Goal: Task Accomplishment & Management: Use online tool/utility

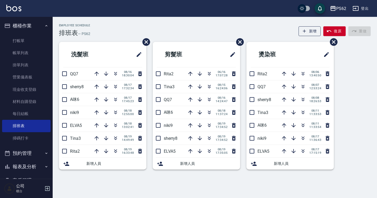
click at [22, 34] on ul "打帳單 帳單列表 掛單列表 營業儀表板 現金收支登錄 材料自購登錄 每日結帳 排班表 掃碼打卡" at bounding box center [26, 90] width 48 height 114
click at [23, 39] on link "打帳單" at bounding box center [26, 41] width 48 height 12
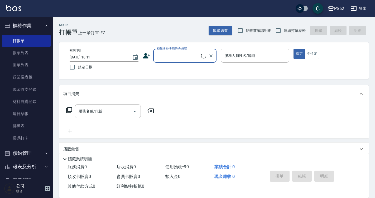
click at [170, 55] on input "顧客姓名/手機號碼/編號" at bounding box center [177, 55] width 45 height 9
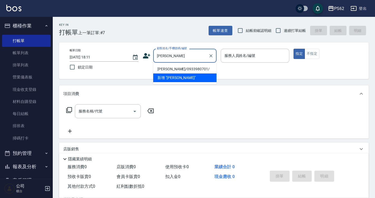
click at [187, 69] on li "[PERSON_NAME]/0933980701/" at bounding box center [184, 69] width 63 height 9
type input "[PERSON_NAME]/0933980701/"
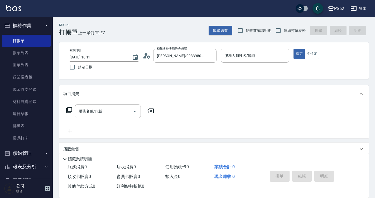
click at [146, 59] on icon at bounding box center [147, 56] width 8 height 8
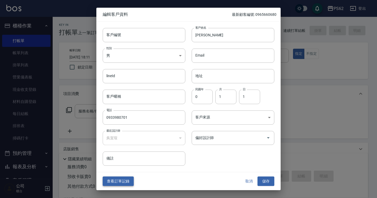
click at [125, 178] on button "查看訂單記錄" at bounding box center [118, 181] width 31 height 10
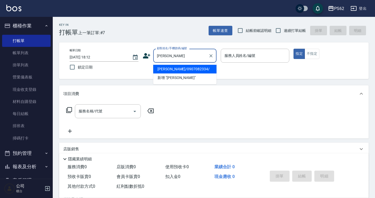
type input "[PERSON_NAME]/0907082334/"
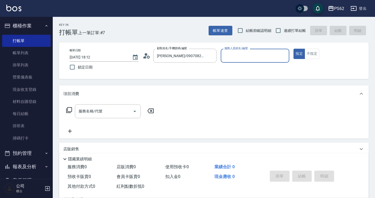
type input "[PERSON_NAME]-2"
click at [293, 49] on button "指定" at bounding box center [298, 54] width 11 height 10
type button "true"
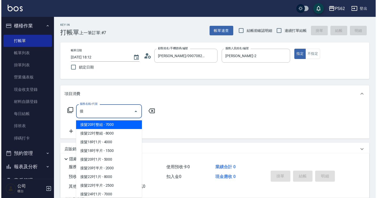
scroll to position [53, 0]
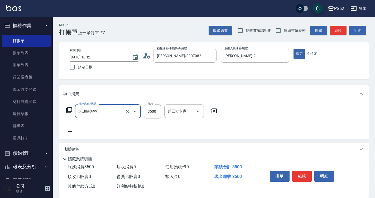
type input "卸加接(699)"
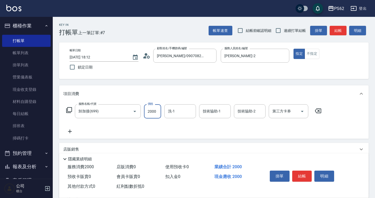
type input "2000"
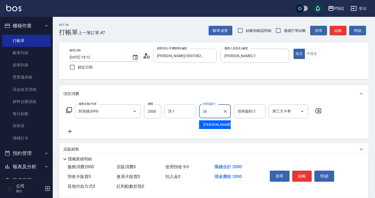
type input "[PERSON_NAME]-26"
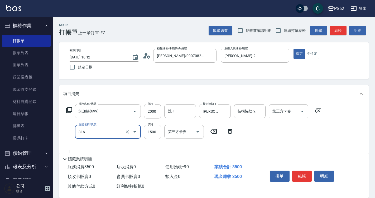
type input "頂級染髮(316)"
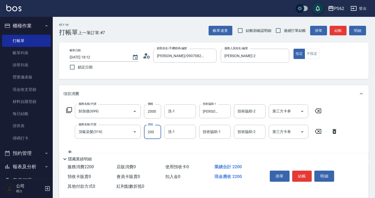
type input "2000"
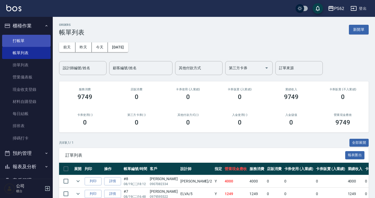
click at [43, 42] on link "打帳單" at bounding box center [26, 41] width 48 height 12
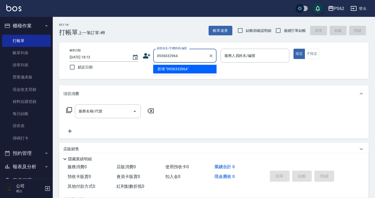
click at [189, 58] on input "0936332964" at bounding box center [180, 55] width 51 height 9
type input "0936332964"
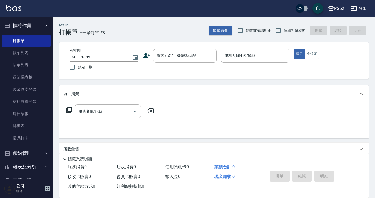
click at [149, 55] on icon at bounding box center [146, 55] width 7 height 5
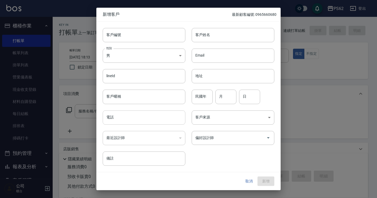
click at [129, 113] on input "電話" at bounding box center [144, 117] width 83 height 14
type input "ㄒ"
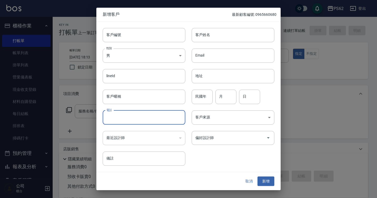
paste input "0936332964"
type input "0936332964"
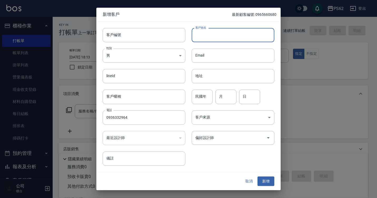
click at [213, 40] on input "客戶姓名" at bounding box center [233, 35] width 83 height 14
type input "馮"
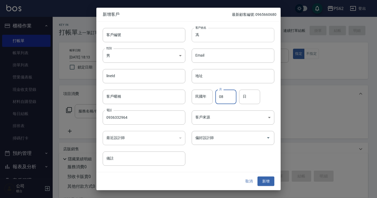
type input "08"
type input "06"
click at [229, 122] on body "PS62 登出 櫃檯作業 打帳單 帳單列表 掛單列表 營業儀表板 現金收支登錄 材料自購登錄 每日結帳 排班表 掃碼打卡 預約管理 預約管理 單日預約紀錄 單…" at bounding box center [188, 128] width 377 height 257
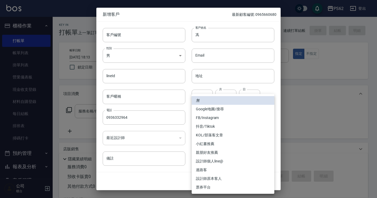
click at [224, 119] on li "FB/Instagram" at bounding box center [233, 118] width 83 height 9
type input "FB/Instagram"
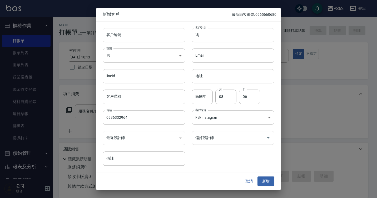
click at [218, 135] on input "偏好設計師" at bounding box center [229, 137] width 70 height 9
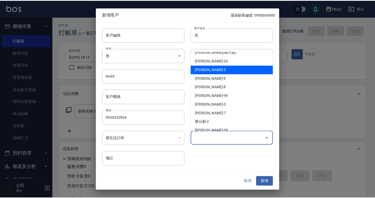
scroll to position [34, 0]
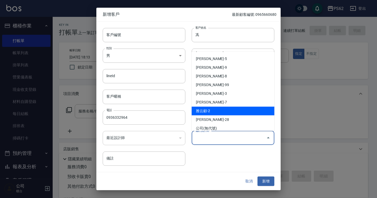
click at [249, 111] on li "雅云顧-2" at bounding box center [233, 111] width 83 height 9
type input "雅云顧"
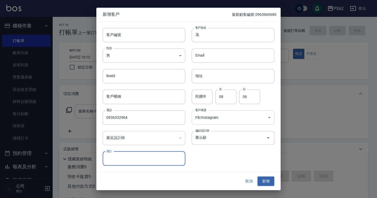
click at [231, 115] on body "PS62 登出 櫃檯作業 打帳單 帳單列表 掛單列表 營業儀表板 現金收支登錄 材料自購登錄 每日結帳 排班表 掃碼打卡 預約管理 預約管理 單日預約紀錄 單…" at bounding box center [188, 128] width 377 height 257
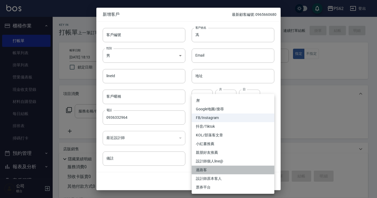
click at [213, 168] on li "過路客" at bounding box center [233, 170] width 83 height 9
type input "過路客"
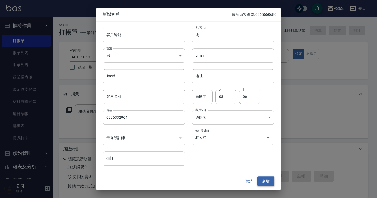
click at [263, 182] on button "新增" at bounding box center [266, 181] width 17 height 10
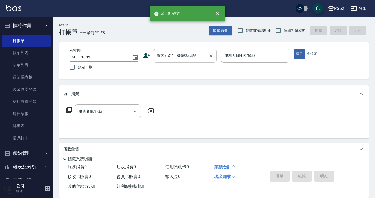
click at [188, 62] on div "顧客姓名/手機號碼/編號" at bounding box center [184, 56] width 63 height 14
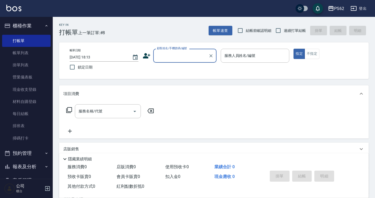
paste input "0936332964"
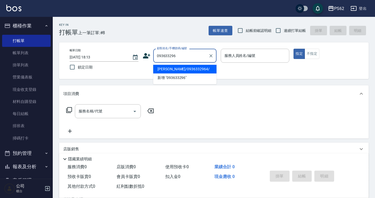
type input "馮/0936332964/"
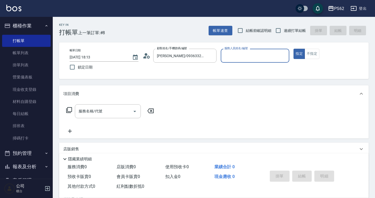
type input "Rita-2"
click at [293, 49] on button "指定" at bounding box center [298, 54] width 11 height 10
type button "true"
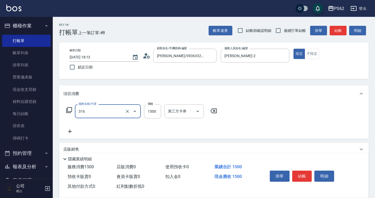
type input "頂級染髮(316)"
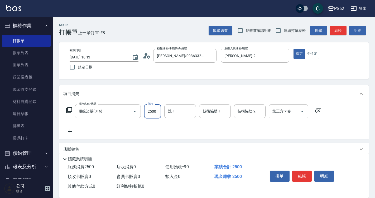
type input "2500"
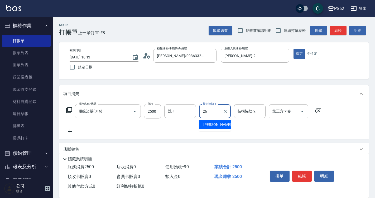
type input "小欣-26"
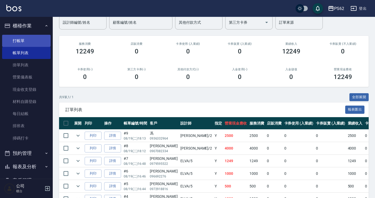
scroll to position [36, 0]
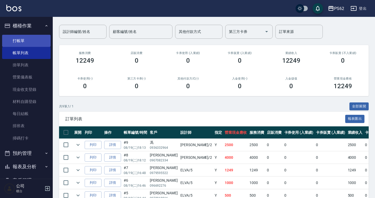
click at [46, 44] on link "打帳單" at bounding box center [26, 41] width 48 height 12
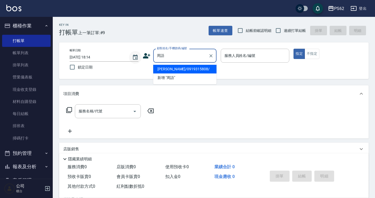
type input "周語涵/0919315808/"
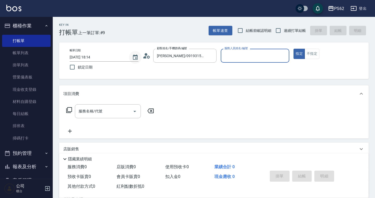
type input "Rita-2"
click at [293, 49] on button "指定" at bounding box center [298, 54] width 11 height 10
type button "true"
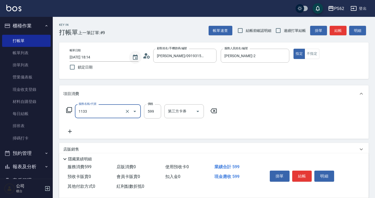
type input "洗剪去角質(1133)"
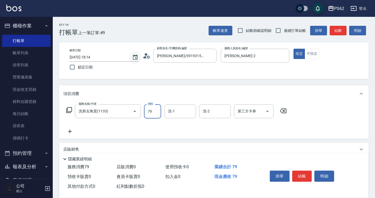
type input "799"
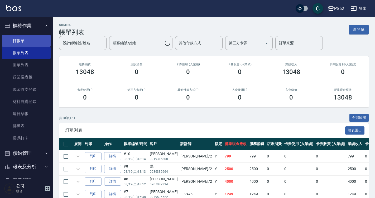
click at [32, 38] on link "打帳單" at bounding box center [26, 41] width 48 height 12
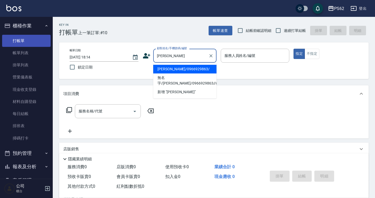
type input "邱羿甄/0966929863/"
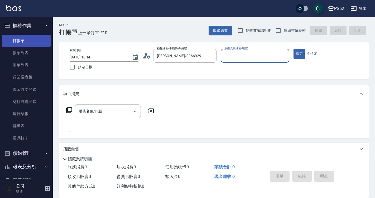
type input "Rita-2"
click at [293, 49] on button "指定" at bounding box center [298, 54] width 11 height 10
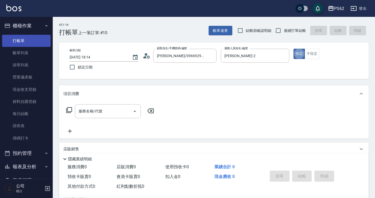
type button "true"
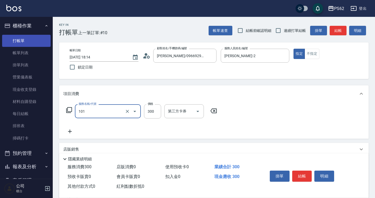
type input "洗髮(101)"
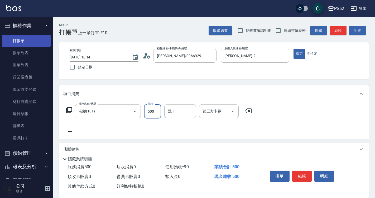
type input "500"
type input "安安-28"
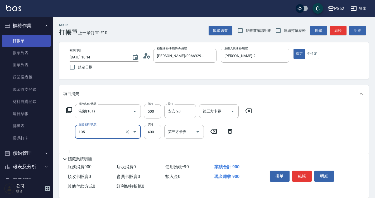
type input "A級單剪400(105)"
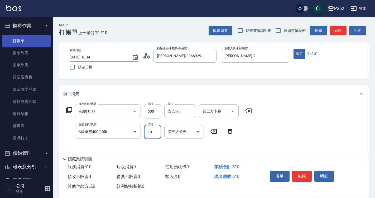
type input "100"
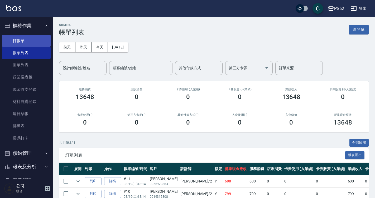
click at [32, 38] on link "打帳單" at bounding box center [26, 41] width 48 height 12
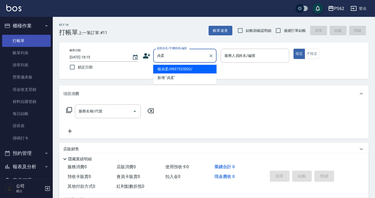
type input "楊貞柔/0937323202/"
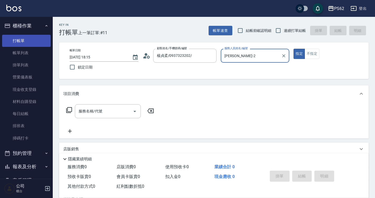
type input "Rita-2"
click at [293, 49] on button "指定" at bounding box center [298, 54] width 11 height 10
type button "true"
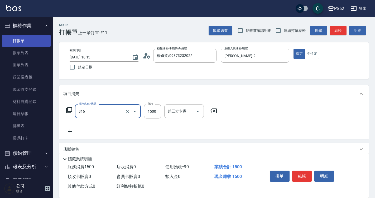
type input "頂級染髮(316)"
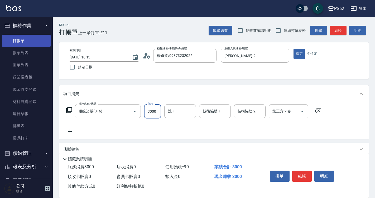
type input "3000"
type input "安安-28"
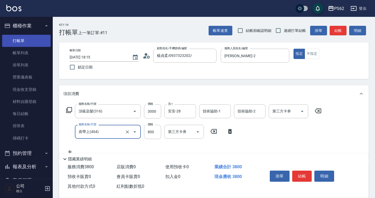
type input "肩帶上(404)"
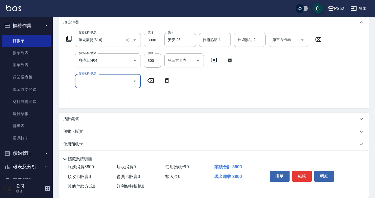
scroll to position [79, 0]
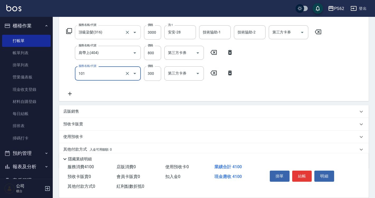
type input "洗髮(101)"
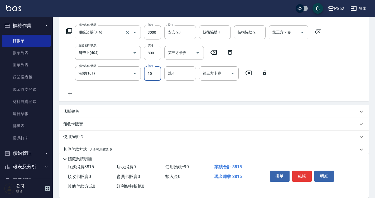
type input "150"
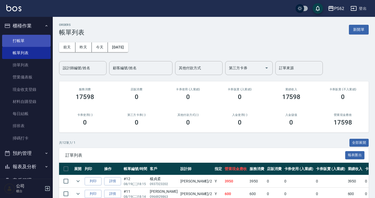
click at [46, 42] on link "打帳單" at bounding box center [26, 41] width 48 height 12
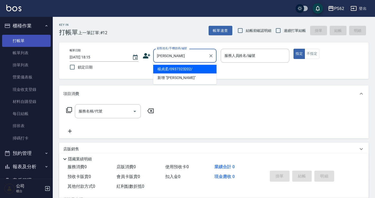
type input "楊貞柔/0937323202/"
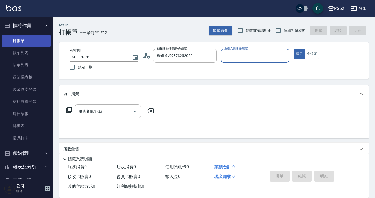
type input "Rita-2"
click at [293, 49] on button "指定" at bounding box center [298, 54] width 11 height 10
type button "true"
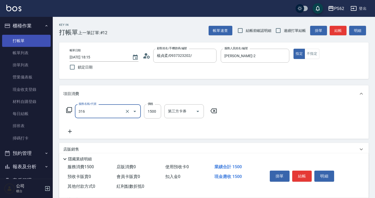
type input "頂級染髮(316)"
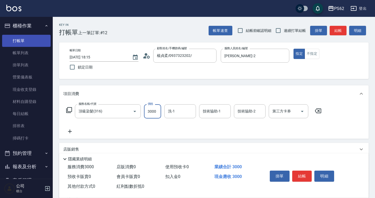
type input "3000"
type input "小欣-26"
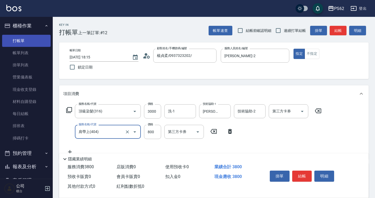
type input "肩帶上(404)"
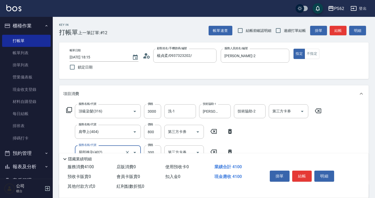
type input "局部挑染(402)"
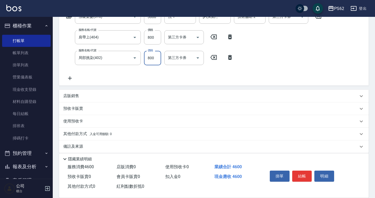
scroll to position [100, 0]
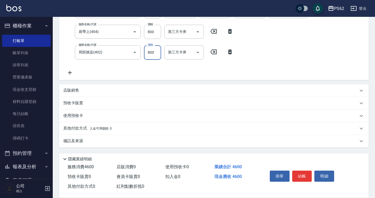
type input "800"
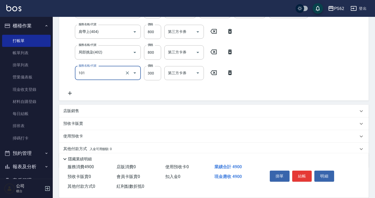
type input "洗髮(101)"
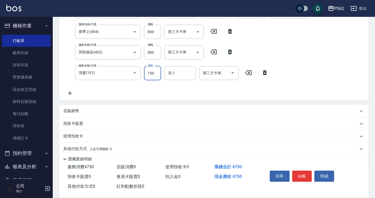
type input "150"
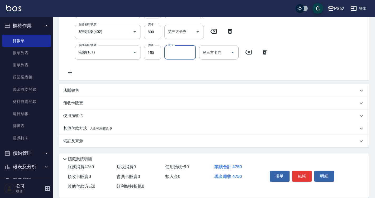
scroll to position [42, 0]
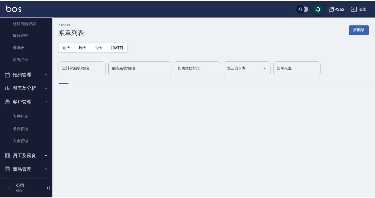
scroll to position [79, 0]
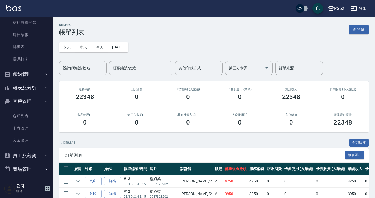
click at [76, 70] on input "設計師編號/姓名" at bounding box center [82, 67] width 43 height 9
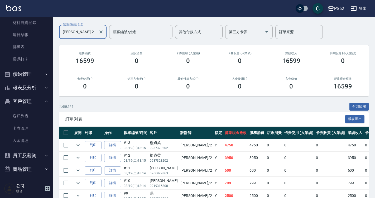
scroll to position [77, 0]
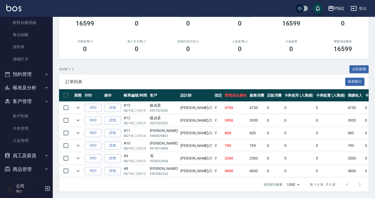
type input "Rita-2"
drag, startPoint x: 153, startPoint y: 128, endPoint x: 171, endPoint y: 134, distance: 19.2
click at [168, 133] on td "邱羿甄 0966929863" at bounding box center [163, 133] width 31 height 12
click at [179, 134] on td "Rita /2" at bounding box center [196, 133] width 34 height 12
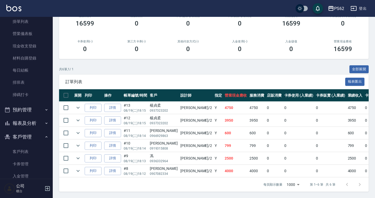
scroll to position [96, 0]
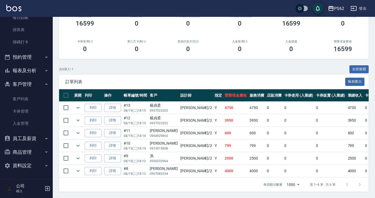
click at [40, 75] on button "報表及分析" at bounding box center [26, 71] width 48 height 14
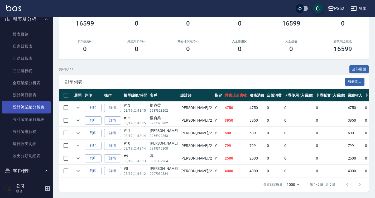
scroll to position [149, 0]
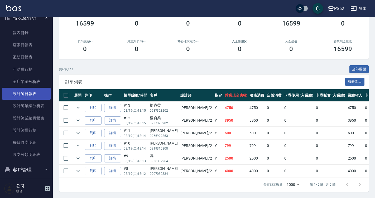
click at [39, 95] on link "設計師日報表" at bounding box center [26, 94] width 48 height 12
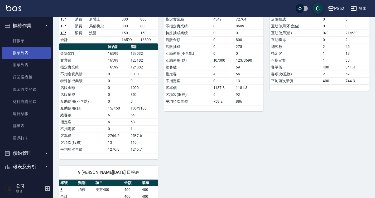
click at [34, 57] on link "帳單列表" at bounding box center [26, 53] width 48 height 12
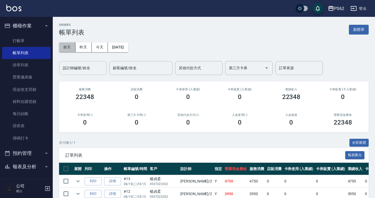
click at [70, 48] on button "前天" at bounding box center [67, 47] width 16 height 10
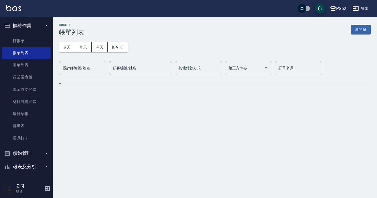
click at [59, 42] on button "前天" at bounding box center [67, 47] width 16 height 10
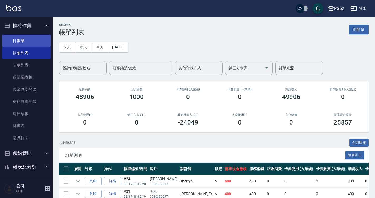
click at [35, 37] on link "打帳單" at bounding box center [26, 41] width 48 height 12
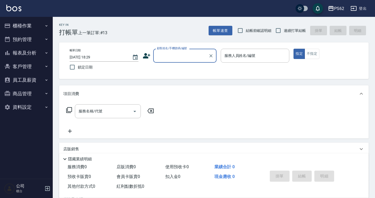
click at [36, 26] on button "櫃檯作業" at bounding box center [26, 26] width 48 height 14
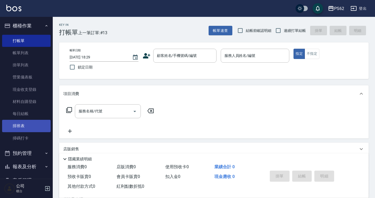
click at [25, 123] on link "排班表" at bounding box center [26, 126] width 48 height 12
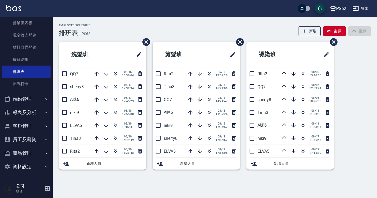
scroll to position [55, 0]
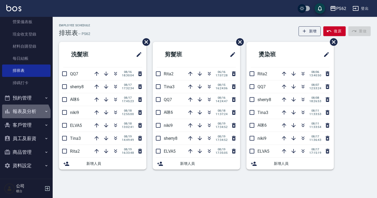
click at [23, 118] on button "報表及分析" at bounding box center [26, 112] width 48 height 14
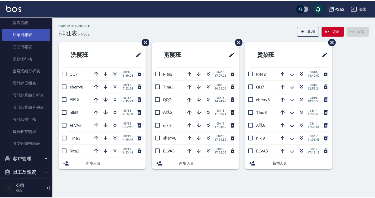
scroll to position [161, 0]
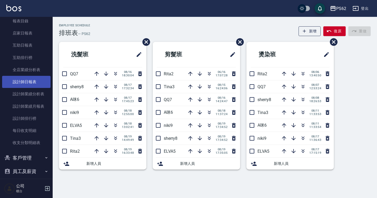
click at [39, 87] on link "設計師日報表" at bounding box center [26, 82] width 48 height 12
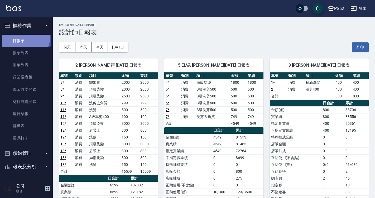
click at [19, 35] on link "打帳單" at bounding box center [26, 41] width 48 height 12
click at [19, 36] on link "打帳單" at bounding box center [26, 41] width 48 height 12
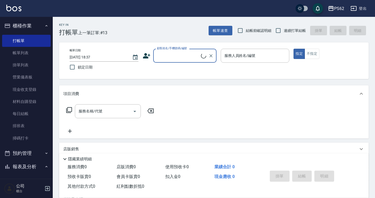
click at [162, 54] on input "顧客姓名/手機號碼/編號" at bounding box center [177, 55] width 45 height 9
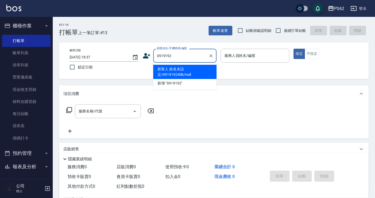
type input "新客人 姓名未設定/0919192406/null"
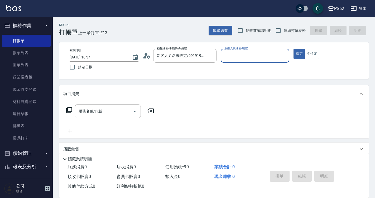
click at [150, 57] on icon at bounding box center [147, 56] width 8 height 8
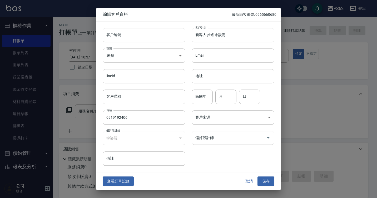
click at [212, 37] on input "新客人 姓名未設定" at bounding box center [233, 35] width 83 height 14
type input "ㄑ"
type input "履"
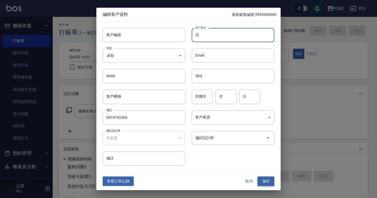
type input "呂"
click at [264, 177] on button "儲存" at bounding box center [266, 181] width 17 height 10
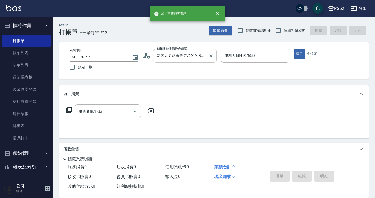
click at [198, 62] on div "新客人 姓名未設定/0919192406/null 顧客姓名/手機號碼/編號" at bounding box center [184, 56] width 63 height 14
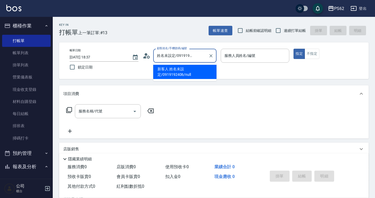
click at [198, 62] on div "新客人 姓名未設定/0919192406/null 顧客姓名/手機號碼/編號" at bounding box center [184, 56] width 63 height 14
click at [190, 57] on input "新客人 姓名未設定/0919192406/null" at bounding box center [180, 55] width 51 height 9
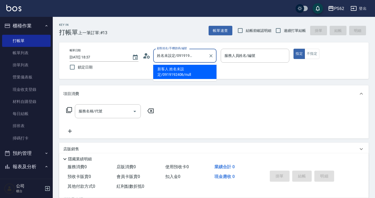
click at [185, 56] on input "新客人 姓名未設定/0919192406/null" at bounding box center [180, 55] width 51 height 9
drag, startPoint x: 196, startPoint y: 56, endPoint x: 178, endPoint y: 54, distance: 18.3
click at [178, 54] on input "新客人 姓名未設定/0919192406/null" at bounding box center [180, 55] width 51 height 9
click at [209, 56] on icon "Clear" at bounding box center [210, 55] width 5 height 5
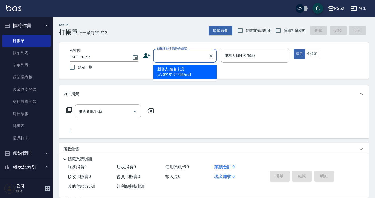
click at [198, 58] on input "顧客姓名/手機號碼/編號" at bounding box center [180, 55] width 51 height 9
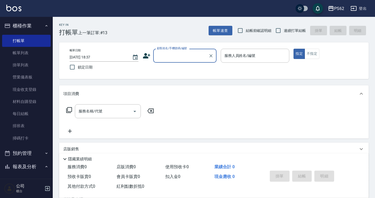
paste input "091919240"
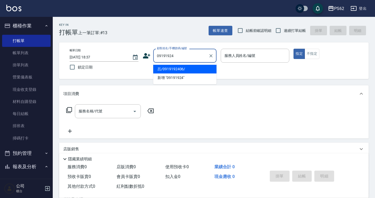
type input "呂/0919192406/"
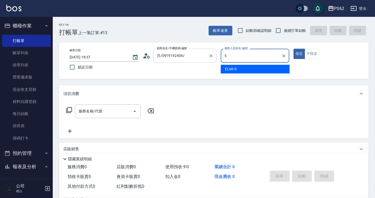
type input "5"
type button "true"
type input "ELVA-5"
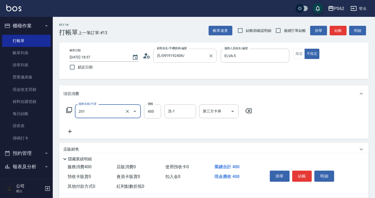
type input "洗剪400(201)"
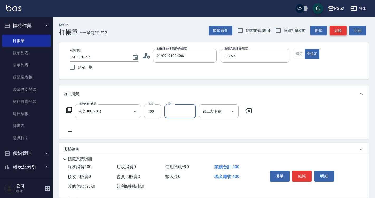
click at [337, 26] on button "結帳" at bounding box center [337, 31] width 17 height 10
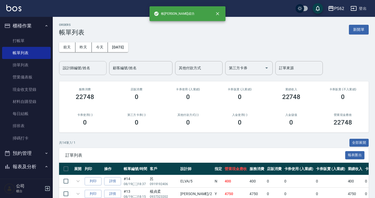
click at [70, 72] on input "設計師編號/姓名" at bounding box center [82, 67] width 43 height 9
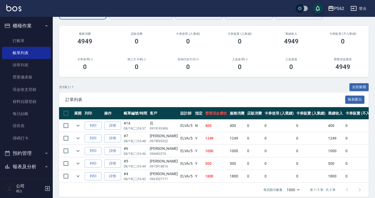
scroll to position [65, 0]
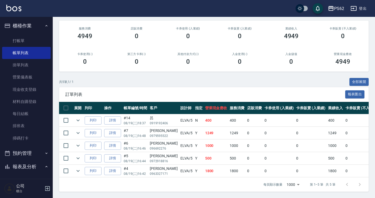
type input "ELVA-5"
click at [37, 153] on button "預約管理" at bounding box center [26, 153] width 48 height 14
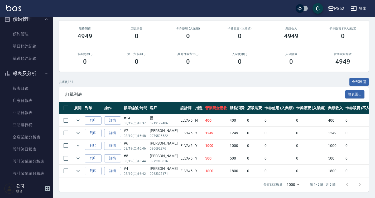
scroll to position [184, 0]
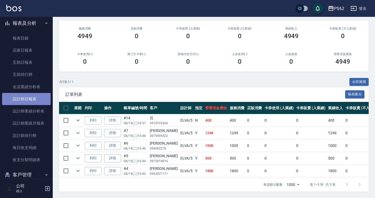
click at [41, 97] on link "設計師日報表" at bounding box center [26, 99] width 48 height 12
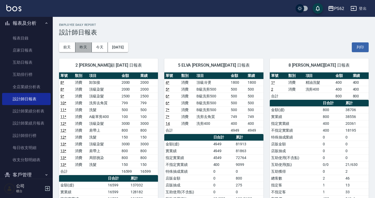
click at [85, 48] on button "昨天" at bounding box center [83, 47] width 16 height 10
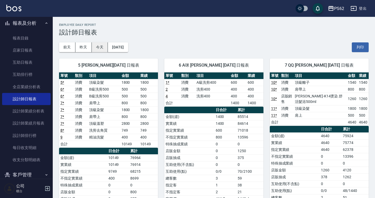
click at [102, 48] on button "今天" at bounding box center [100, 47] width 16 height 10
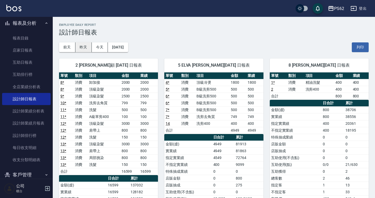
click at [82, 46] on button "昨天" at bounding box center [83, 47] width 16 height 10
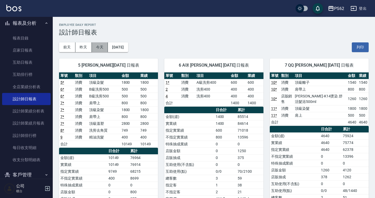
click at [97, 47] on button "今天" at bounding box center [100, 47] width 16 height 10
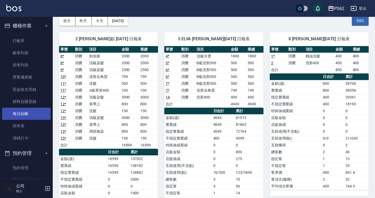
click at [27, 124] on link "排班表" at bounding box center [26, 126] width 48 height 12
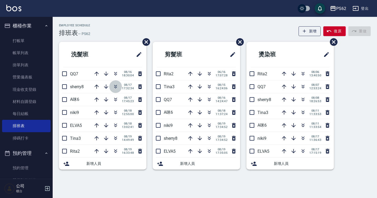
click at [114, 85] on icon "button" at bounding box center [115, 87] width 6 height 6
click at [116, 98] on icon "button" at bounding box center [115, 99] width 6 height 6
click at [115, 111] on icon "button" at bounding box center [115, 112] width 3 height 2
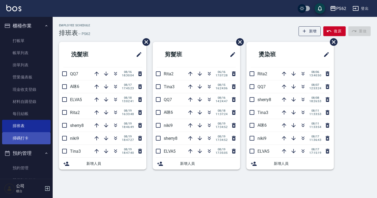
click at [26, 141] on link "掃碼打卡" at bounding box center [26, 138] width 48 height 12
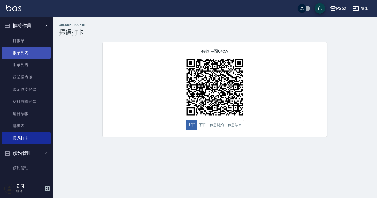
click at [29, 53] on link "帳單列表" at bounding box center [26, 53] width 48 height 12
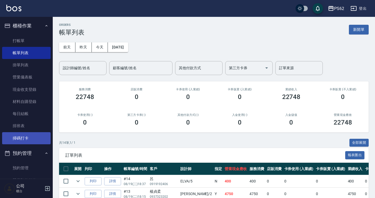
click at [29, 135] on link "掃碼打卡" at bounding box center [26, 138] width 48 height 12
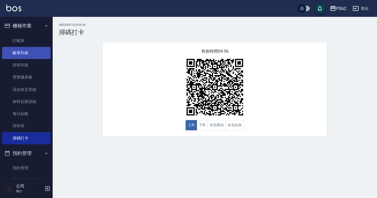
click at [37, 52] on link "帳單列表" at bounding box center [26, 53] width 48 height 12
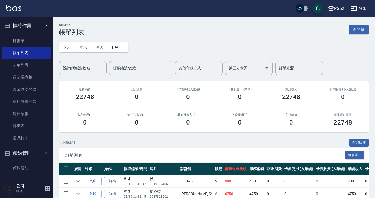
click at [97, 75] on div "ORDERS 帳單列表 新開單 前天 昨天 今天 2025/08/19 設計師編號/姓名 設計師編號/姓名 顧客編號/姓名 顧客編號/姓名 其他付款方式 其他…" at bounding box center [214, 195] width 322 height 356
click at [97, 72] on input "設計師編號/姓名" at bounding box center [82, 67] width 43 height 9
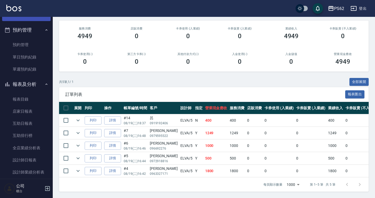
scroll to position [211, 0]
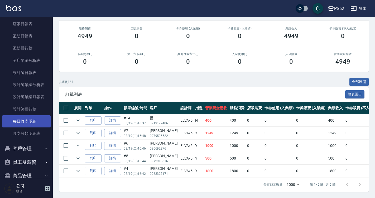
type input "ELVA-5"
click at [24, 122] on link "每日收支明細" at bounding box center [26, 121] width 48 height 12
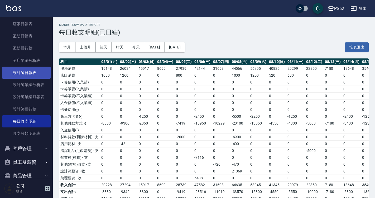
click at [27, 78] on link "設計師日報表" at bounding box center [26, 73] width 48 height 12
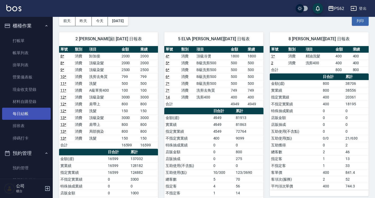
drag, startPoint x: 19, startPoint y: 120, endPoint x: 28, endPoint y: 118, distance: 9.0
click at [19, 120] on link "排班表" at bounding box center [26, 126] width 48 height 12
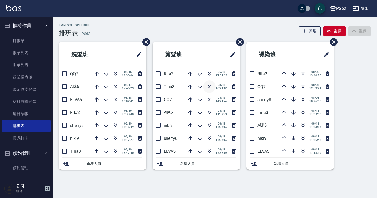
click at [211, 86] on icon "button" at bounding box center [209, 87] width 6 height 6
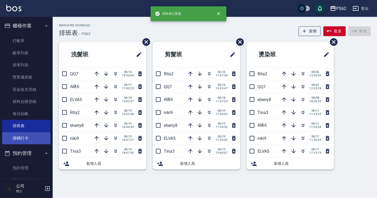
click at [25, 139] on link "掃碼打卡" at bounding box center [26, 138] width 48 height 12
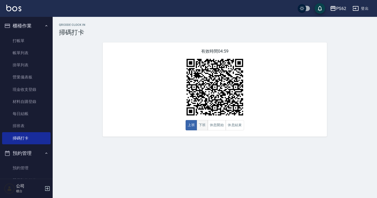
click at [204, 126] on button "下班" at bounding box center [202, 125] width 11 height 10
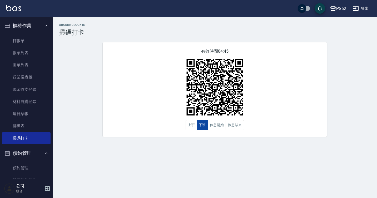
type button "CLOCKOUT"
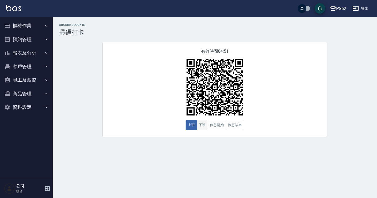
click at [201, 124] on button "下班" at bounding box center [202, 125] width 11 height 10
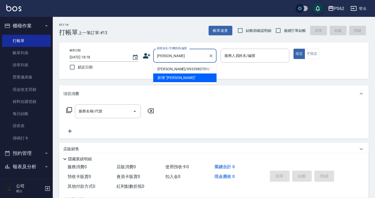
type input "[PERSON_NAME]/0933980701/"
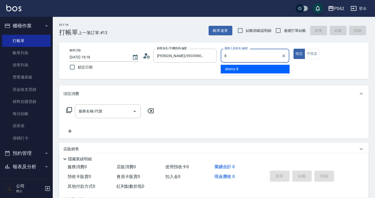
type input "sherry-8"
type button "true"
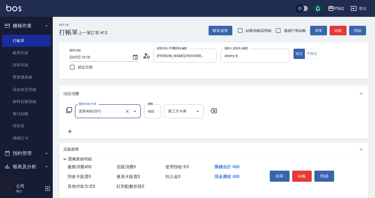
type input "洗剪400(201)"
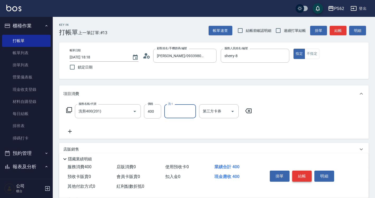
click at [309, 176] on button "結帳" at bounding box center [302, 176] width 20 height 11
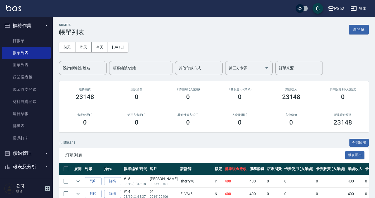
drag, startPoint x: 83, startPoint y: 124, endPoint x: 156, endPoint y: 35, distance: 115.3
click at [156, 35] on div "ORDERS 帳單列表 新開單" at bounding box center [213, 29] width 309 height 13
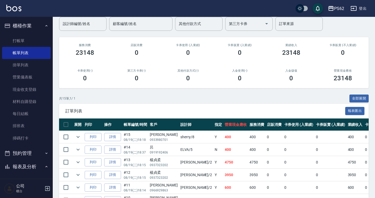
scroll to position [105, 0]
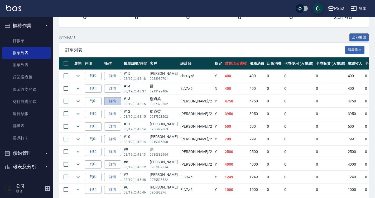
click at [112, 102] on link "詳情" at bounding box center [112, 101] width 17 height 8
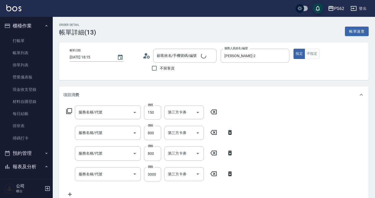
type input "2025/08/19 18:15"
type input "Rita-2"
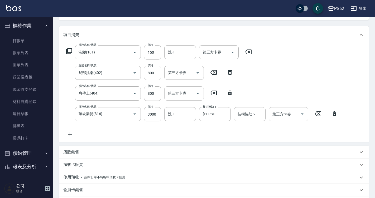
type input "洗髮(101)"
type input "局部挑染(402)"
type input "肩帶上(404)"
type input "頂級染髮(316)"
type input "楊貞柔/0937323202/"
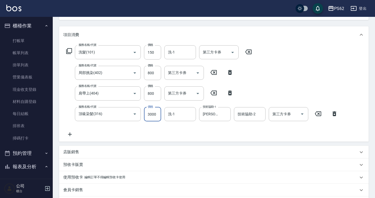
click at [157, 112] on input "3000" at bounding box center [152, 114] width 17 height 14
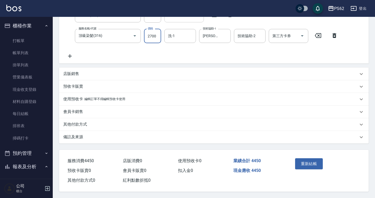
scroll to position [141, 0]
type input "2700"
click at [70, 127] on div "其他付款方式" at bounding box center [213, 124] width 309 height 13
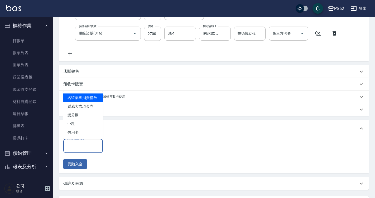
click at [80, 150] on input "其他付款方式" at bounding box center [83, 145] width 35 height 9
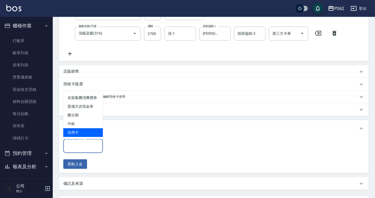
click at [82, 134] on span "信用卡" at bounding box center [83, 132] width 40 height 9
type input "信用卡"
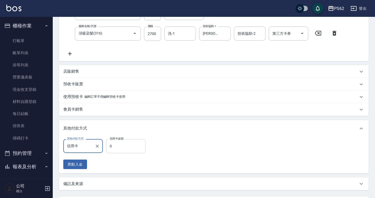
click at [129, 144] on input "0" at bounding box center [126, 146] width 40 height 14
type input "4450"
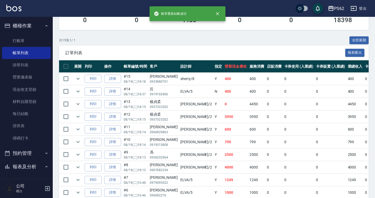
scroll to position [105, 0]
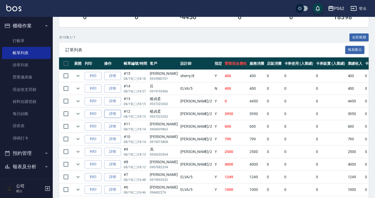
click at [119, 112] on link "詳情" at bounding box center [112, 114] width 17 height 8
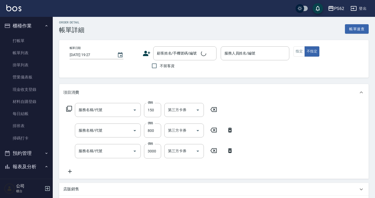
scroll to position [27, 0]
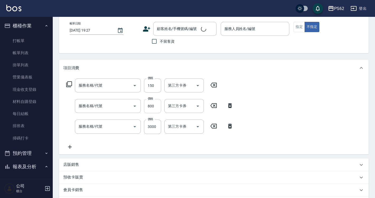
type input "2025/08/19 18:15"
type input "Rita-2"
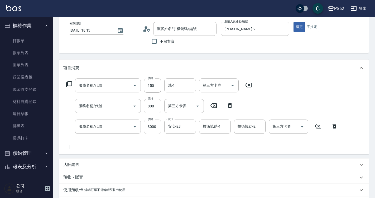
type input "洗髮(101)"
type input "肩帶上(404)"
type input "頂級染髮(316)"
click at [155, 127] on input "3000" at bounding box center [152, 127] width 17 height 14
type input "楊貞柔/0937323202/"
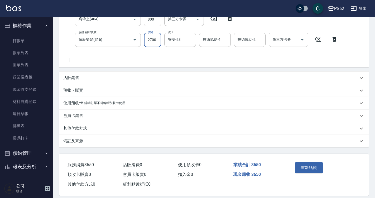
scroll to position [120, 0]
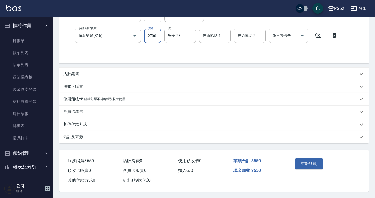
type input "2700"
click at [80, 123] on p "其他付款方式" at bounding box center [75, 125] width 24 height 6
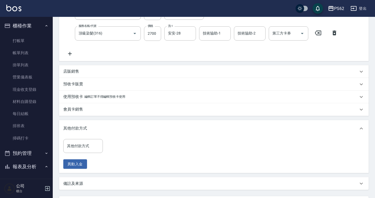
click at [80, 138] on div "其他付款方式 其他付款方式 異動入金" at bounding box center [213, 155] width 309 height 36
click at [80, 143] on input "其他付款方式" at bounding box center [83, 145] width 35 height 9
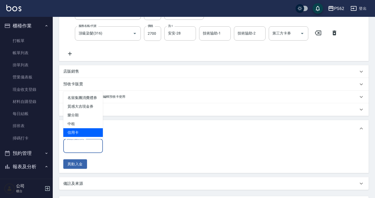
click at [86, 135] on span "信用卡" at bounding box center [83, 132] width 40 height 9
type input "信用卡"
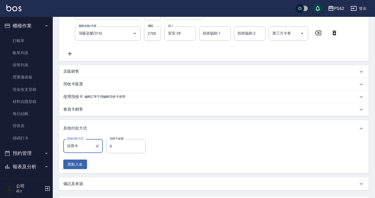
click at [129, 148] on input "0" at bounding box center [126, 146] width 40 height 14
type input "3650"
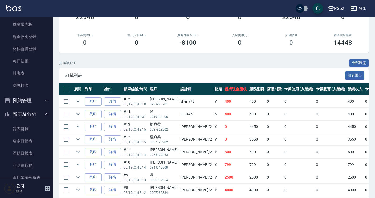
scroll to position [105, 0]
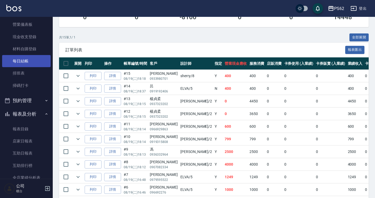
click at [24, 58] on link "每日結帳" at bounding box center [26, 61] width 48 height 12
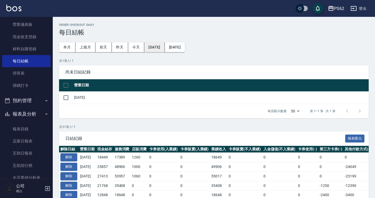
click at [159, 46] on button "2025/07/19" at bounding box center [154, 47] width 20 height 10
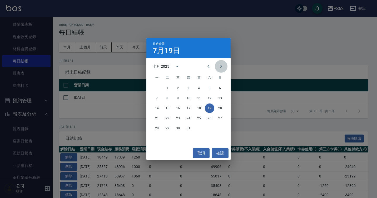
click at [224, 65] on icon "Next month" at bounding box center [221, 66] width 6 height 6
click at [218, 87] on button "3" at bounding box center [219, 88] width 9 height 9
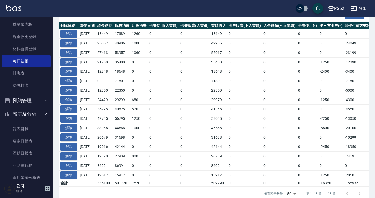
scroll to position [111, 0]
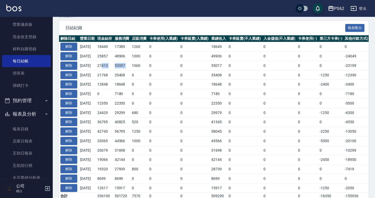
drag, startPoint x: 106, startPoint y: 67, endPoint x: 147, endPoint y: 70, distance: 41.0
click at [147, 70] on tbody "解除 2025/08/18 18449 17389 1260 0 0 18649 0 0 0 0 0 0 18649 0 -200 0 2025/08/19 …" at bounding box center [297, 121] width 476 height 158
click at [148, 70] on td "0" at bounding box center [138, 74] width 17 height 9
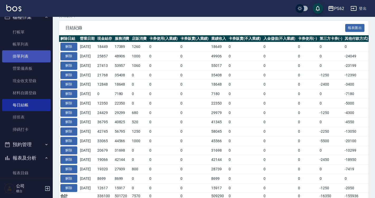
scroll to position [0, 0]
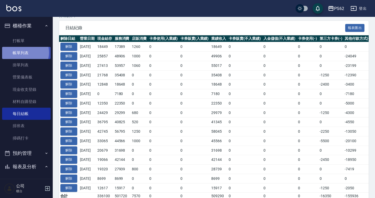
click at [25, 52] on link "帳單列表" at bounding box center [26, 53] width 48 height 12
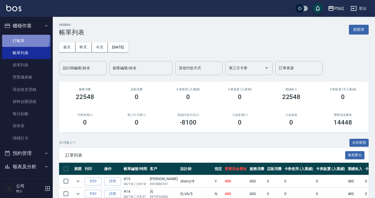
click at [24, 38] on link "打帳單" at bounding box center [26, 41] width 48 height 12
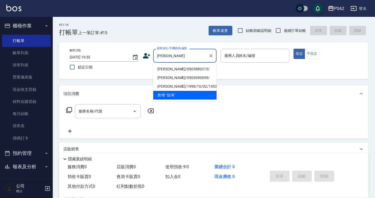
click at [170, 71] on li "林佳鴻/0903880215/" at bounding box center [184, 69] width 63 height 9
type input "林佳鴻/0903880215/"
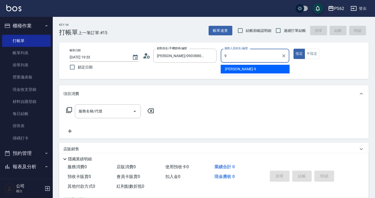
type input "niki-9"
type button "true"
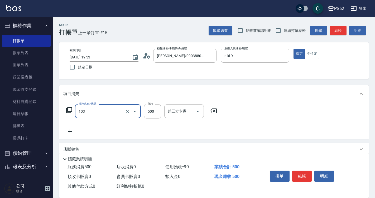
type input "B級洗剪500(103)"
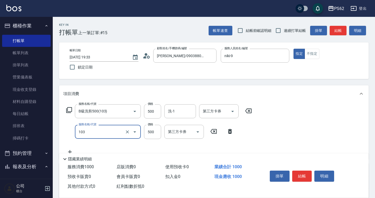
type input "B級洗剪500(103)"
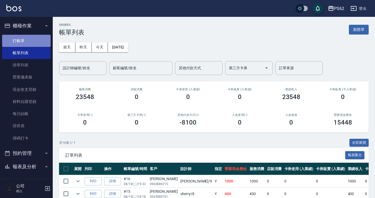
click at [37, 40] on link "打帳單" at bounding box center [26, 41] width 48 height 12
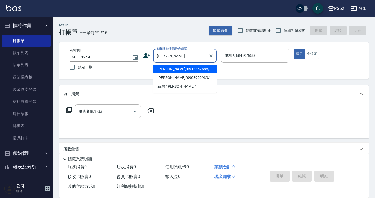
click at [180, 66] on li "陳維甄/0913362688/" at bounding box center [184, 69] width 63 height 9
type input "陳維甄/0913362688/"
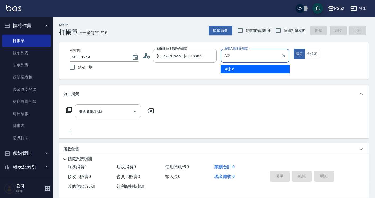
type input "A"
type input "niki-9"
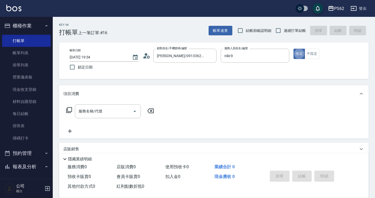
type button "true"
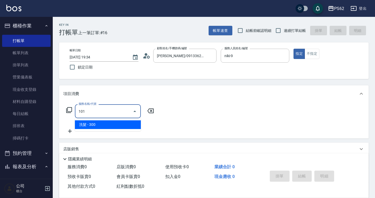
type input "洗髮(101)"
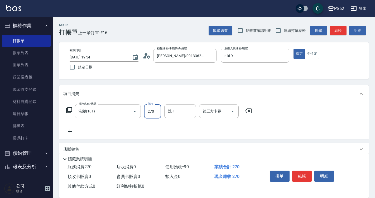
type input "270"
click at [176, 116] on div "洗-1" at bounding box center [180, 111] width 32 height 14
type input "小欣-26"
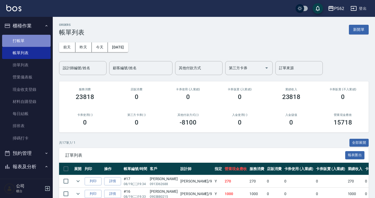
click at [30, 36] on link "打帳單" at bounding box center [26, 41] width 48 height 12
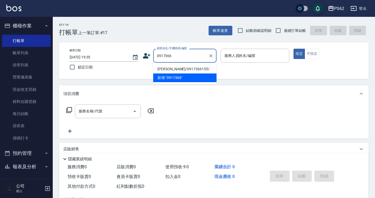
click at [171, 67] on li "陳萱姿/0917366155/" at bounding box center [184, 69] width 63 height 9
type input "陳萱姿/0917366155/"
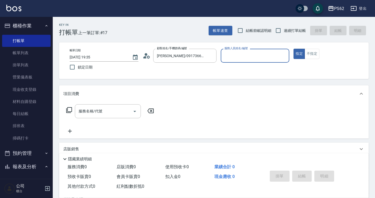
type input "niki-9"
click at [293, 49] on button "指定" at bounding box center [298, 54] width 11 height 10
type button "true"
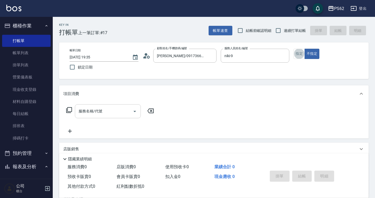
click at [105, 109] on input "服務名稱/代號" at bounding box center [103, 111] width 53 height 9
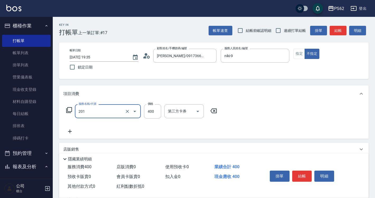
type input "洗剪400(201)"
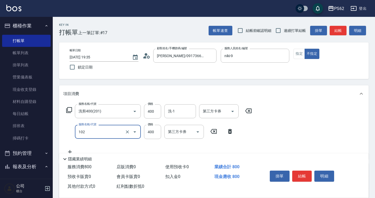
type input "精油洗髮(102)"
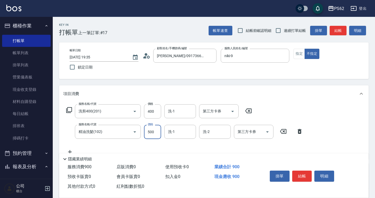
type input "500"
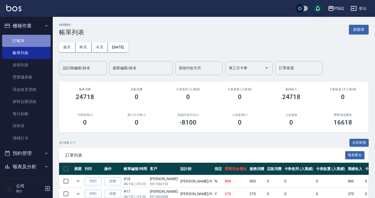
click at [36, 40] on link "打帳單" at bounding box center [26, 41] width 48 height 12
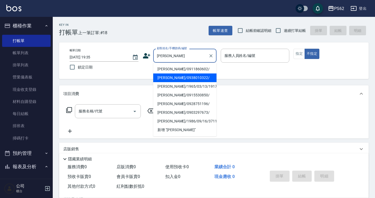
click at [186, 80] on li "楊家瑜/0938010322/" at bounding box center [184, 77] width 63 height 9
type input "楊家瑜/0938010322/"
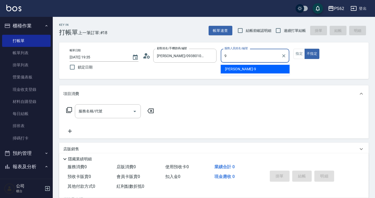
type input "niki-9"
type button "false"
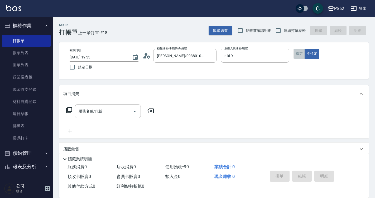
click at [298, 54] on button "指定" at bounding box center [298, 54] width 11 height 10
click at [109, 110] on input "服務名稱/代號" at bounding box center [103, 111] width 53 height 9
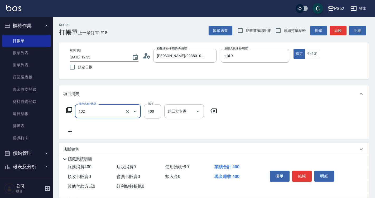
type input "精油洗髮(102)"
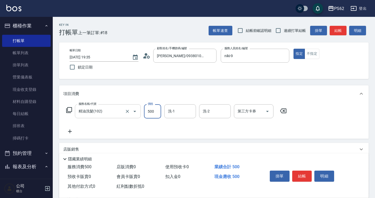
type input "500"
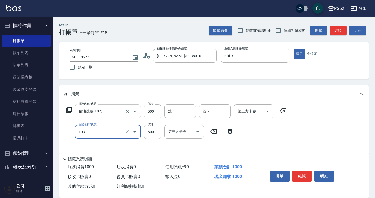
type input "B級洗剪500(103)"
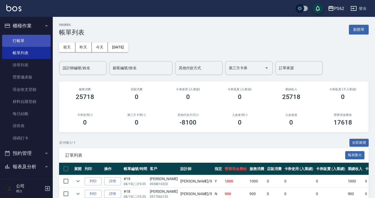
click at [26, 37] on link "打帳單" at bounding box center [26, 41] width 48 height 12
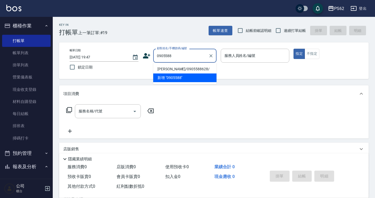
click at [160, 70] on li "尤麗婷/0905588628/" at bounding box center [184, 69] width 63 height 9
type input "尤麗婷/0905588628/"
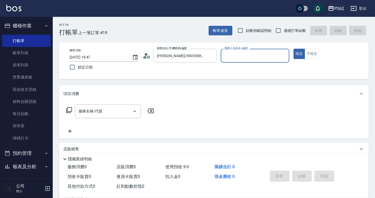
type input "Rita-2"
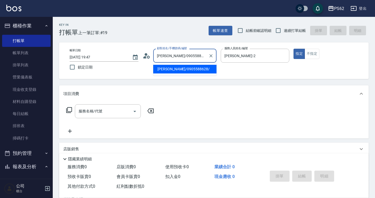
click at [191, 59] on input "尤麗婷/0905588628/" at bounding box center [180, 55] width 51 height 9
drag, startPoint x: 200, startPoint y: 55, endPoint x: 70, endPoint y: 51, distance: 131.0
click at [70, 51] on div "帳單日期 2025/08/19 19:47 鎖定日期 顧客姓名/手機號碼/編號 尤麗婷/0905588717 顧客姓名/手機號碼/編號 服務人員姓名/編號 R…" at bounding box center [213, 61] width 297 height 24
drag, startPoint x: 170, startPoint y: 55, endPoint x: 77, endPoint y: 45, distance: 94.3
click at [77, 45] on div "帳單日期 2025/08/19 19:47 鎖定日期 顧客姓名/手機號碼/編號 0905588717 顧客姓名/手機號碼/編號 服務人員姓名/編號 Rita-…" at bounding box center [213, 60] width 309 height 37
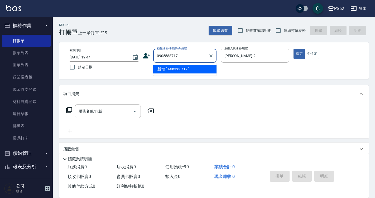
type input "尤麗婷/0905588717"
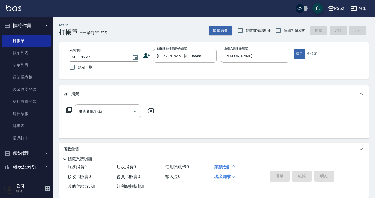
click at [144, 60] on icon at bounding box center [147, 56] width 8 height 8
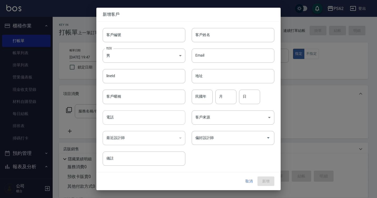
type input "尤麗婷/0905588717"
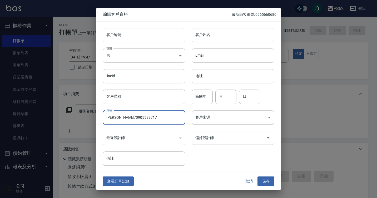
click at [149, 120] on input "尤麗婷/0905588717" at bounding box center [144, 117] width 83 height 14
click at [263, 180] on button "儲存" at bounding box center [266, 181] width 17 height 10
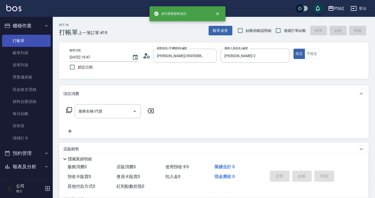
click at [21, 39] on link "打帳單" at bounding box center [26, 41] width 48 height 12
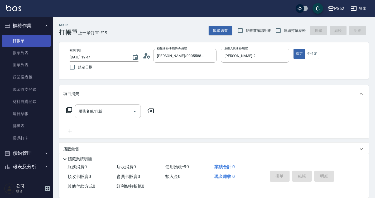
click at [12, 53] on link "帳單列表" at bounding box center [26, 53] width 48 height 12
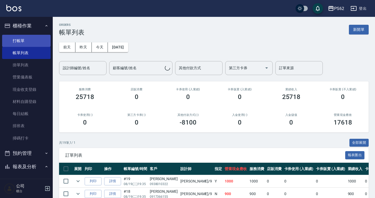
click at [14, 37] on link "打帳單" at bounding box center [26, 41] width 48 height 12
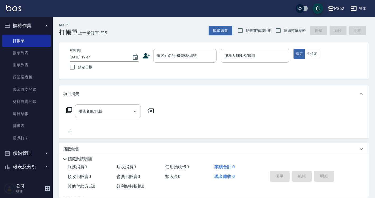
click at [142, 57] on div "帳單日期 2025/08/19 19:47 鎖定日期 顧客姓名/手機號碼/編號 顧客姓名/手機號碼/編號 服務人員姓名/編號 服務人員姓名/編號 指定 不指定" at bounding box center [213, 61] width 297 height 24
click at [143, 57] on icon at bounding box center [147, 56] width 8 height 8
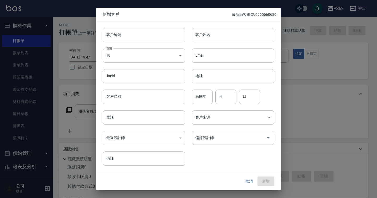
click at [233, 36] on input "客戶姓名" at bounding box center [233, 35] width 83 height 14
paste input "0905588717"
type input "0905588717"
click at [115, 117] on input "電話" at bounding box center [144, 117] width 83 height 14
paste input "0905588717"
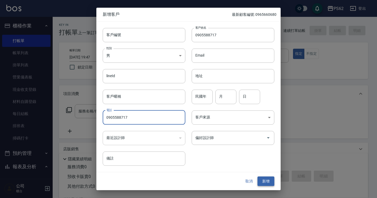
type input "0905588717"
click at [263, 182] on button "新增" at bounding box center [266, 181] width 17 height 10
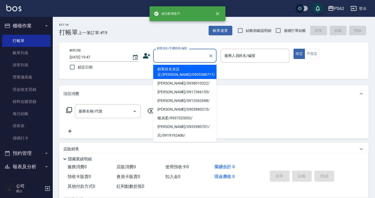
click at [195, 52] on input "顧客姓名/手機號碼/編號" at bounding box center [180, 55] width 51 height 9
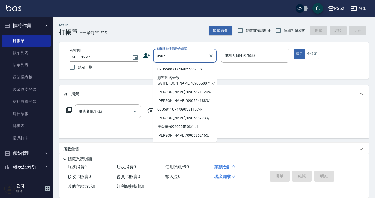
click at [192, 69] on li "0905588717/0905588717/" at bounding box center [184, 69] width 63 height 9
type input "0905588717/0905588717/"
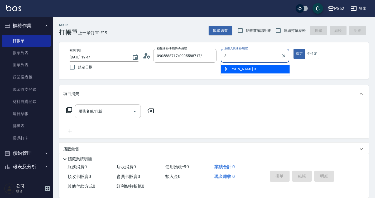
type input "Tina-3"
type button "true"
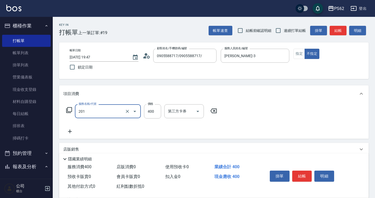
type input "洗剪400(201)"
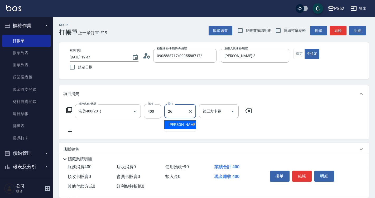
type input "小欣-26"
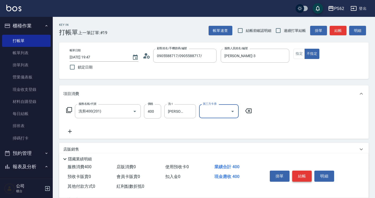
click at [304, 179] on button "結帳" at bounding box center [302, 176] width 20 height 11
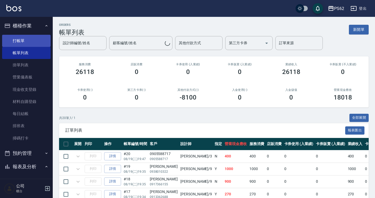
click at [35, 42] on link "打帳單" at bounding box center [26, 41] width 48 height 12
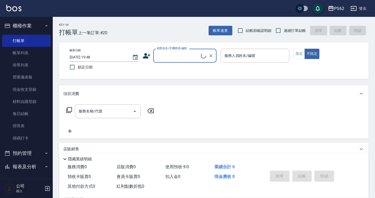
click at [291, 33] on span "連續打單結帳" at bounding box center [294, 31] width 22 height 6
click at [283, 33] on input "連續打單結帳" at bounding box center [277, 30] width 11 height 11
checkbox input "true"
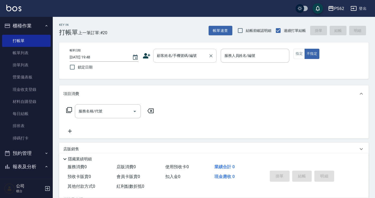
click at [185, 58] on input "顧客姓名/手機號碼/編號" at bounding box center [180, 55] width 51 height 9
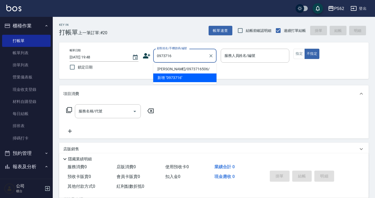
click at [185, 72] on li "戴愛純/0973716506/" at bounding box center [184, 69] width 63 height 9
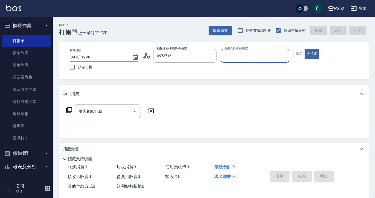
type input "戴愛純/0973716506/"
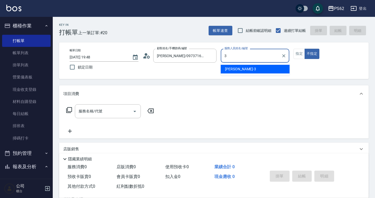
type input "Tina-3"
type button "false"
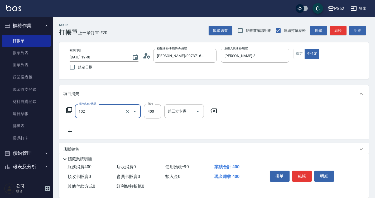
type input "精油洗髮(102)"
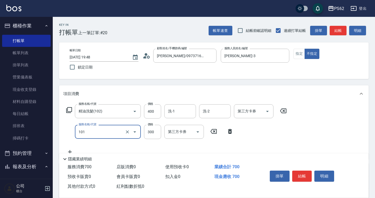
type input "洗髮(101)"
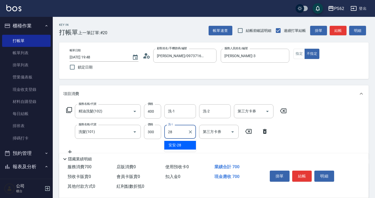
type input "安安-28"
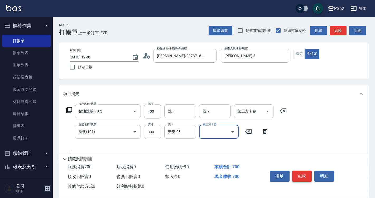
click at [305, 175] on button "結帳" at bounding box center [302, 176] width 20 height 11
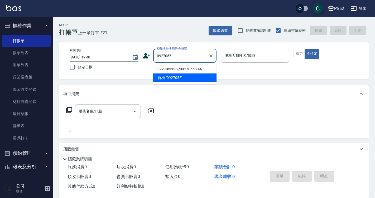
click at [171, 69] on li "0927055839/0927055839/" at bounding box center [184, 69] width 63 height 9
type input "0927055839/0927055839/"
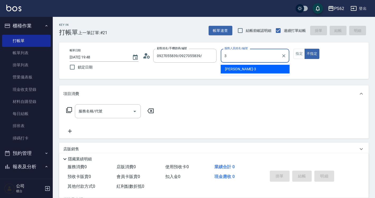
type input "Tina-3"
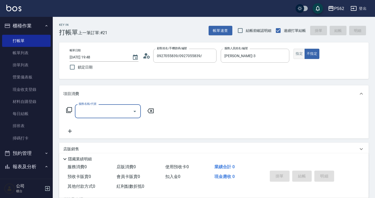
click at [293, 53] on button "指定" at bounding box center [298, 54] width 11 height 10
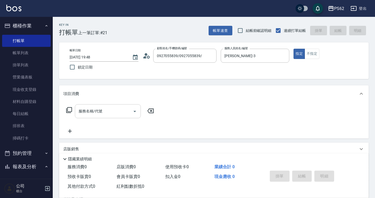
click at [110, 104] on div "服務名稱/代號 服務名稱/代號" at bounding box center [213, 120] width 309 height 36
click at [111, 107] on div "服務名稱/代號" at bounding box center [108, 111] width 66 height 14
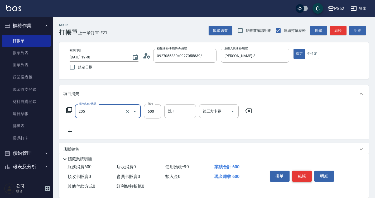
type input "A級洗剪400(205)"
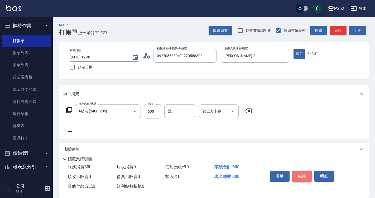
click at [300, 178] on button "結帳" at bounding box center [302, 176] width 20 height 11
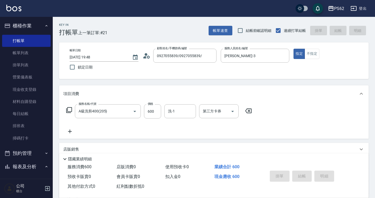
type input "2025/08/19 19:49"
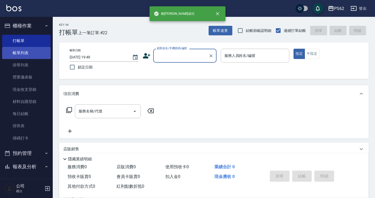
click at [9, 53] on link "帳單列表" at bounding box center [26, 53] width 48 height 12
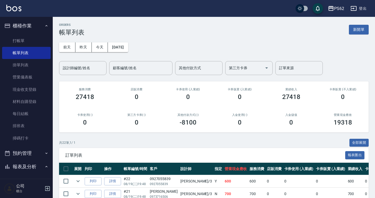
click at [73, 68] on input "設計師編號/姓名" at bounding box center [82, 67] width 43 height 9
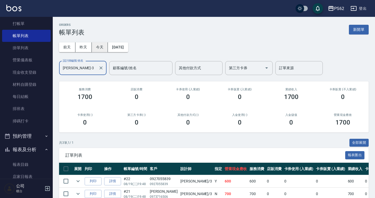
scroll to position [26, 0]
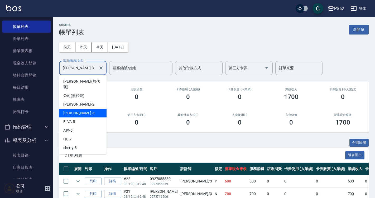
click at [82, 70] on input "Tina-3" at bounding box center [78, 67] width 35 height 9
drag, startPoint x: 76, startPoint y: 69, endPoint x: 55, endPoint y: 72, distance: 21.3
click at [55, 72] on div "ORDERS 帳單列表 新開單 前天 昨天 今天 2025/08/19 設計師編號/姓名 Tina-3 設計師編號/姓名 顧客編號/姓名 顧客編號/姓名 其他…" at bounding box center [214, 125] width 322 height 217
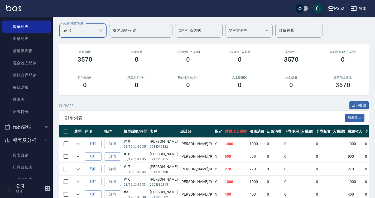
scroll to position [65, 0]
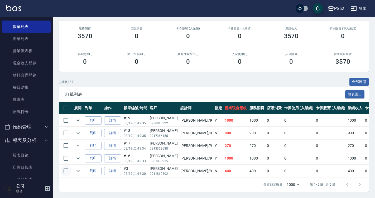
type input "niki-9"
click at [65, 168] on input "checkbox" at bounding box center [65, 170] width 11 height 11
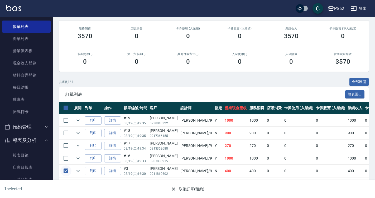
click at [68, 168] on input "checkbox" at bounding box center [65, 170] width 11 height 11
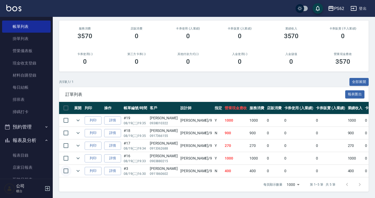
click at [65, 166] on input "checkbox" at bounding box center [65, 170] width 11 height 11
checkbox input "true"
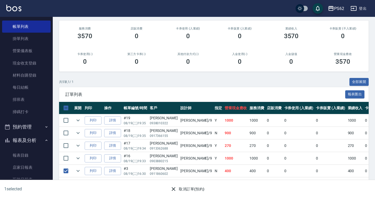
click at [189, 190] on button "取消訂單(預約)" at bounding box center [187, 189] width 38 height 10
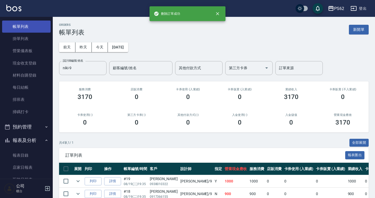
scroll to position [0, 0]
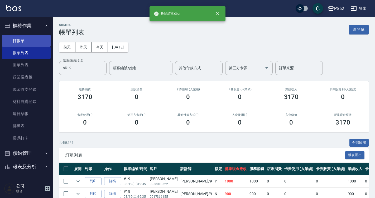
click at [31, 40] on link "打帳單" at bounding box center [26, 41] width 48 height 12
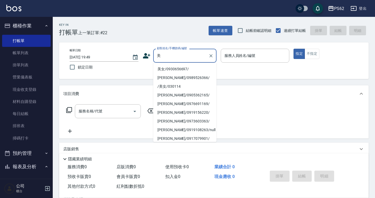
click at [188, 65] on li "美女/0930656697/" at bounding box center [184, 69] width 63 height 9
type input "美女/0930656697/"
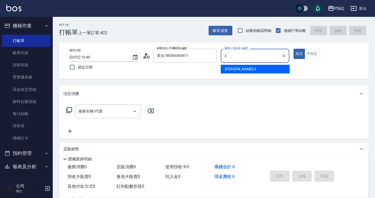
type input "Tina-3"
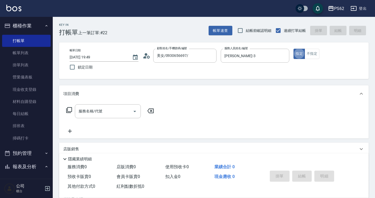
type button "true"
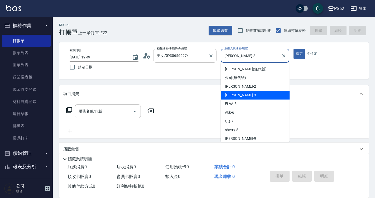
drag, startPoint x: 249, startPoint y: 54, endPoint x: 168, endPoint y: 51, distance: 80.7
click at [168, 51] on div "帳單日期 2025/08/19 19:49 鎖定日期 顧客姓名/手機號碼/編號 美女/0930656697/ 顧客姓名/手機號碼/編號 服務人員姓名/編號 T…" at bounding box center [213, 61] width 297 height 24
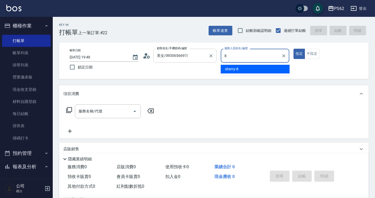
type input "sherry-8"
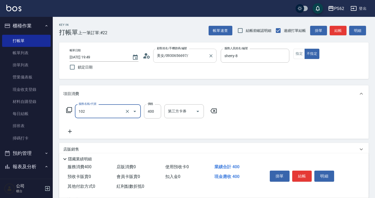
type input "精油洗髮(102)"
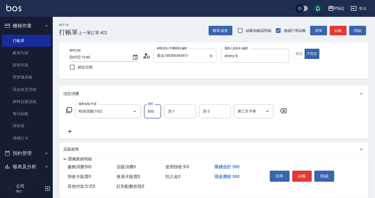
type input "500"
type input "安安-28"
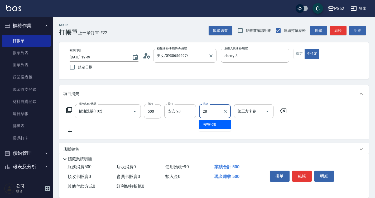
type input "安安-28"
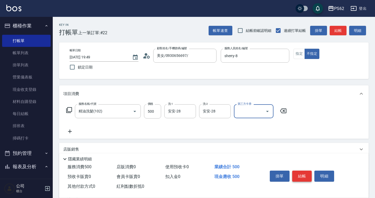
click at [307, 179] on button "結帳" at bounding box center [302, 176] width 20 height 11
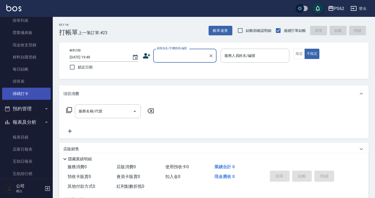
scroll to position [53, 0]
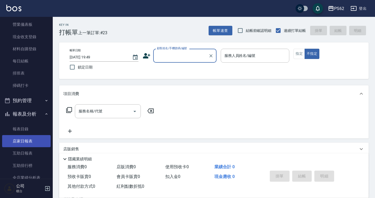
click at [19, 141] on link "店家日報表" at bounding box center [26, 141] width 48 height 12
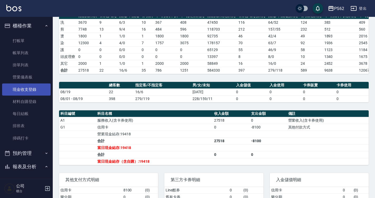
scroll to position [79, 0]
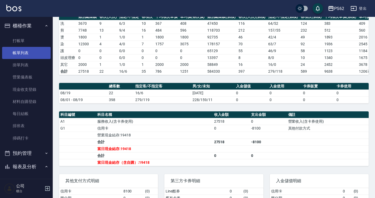
click at [25, 56] on link "帳單列表" at bounding box center [26, 53] width 48 height 12
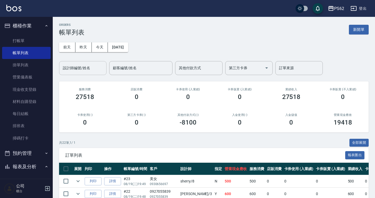
click at [87, 71] on input "設計師編號/姓名" at bounding box center [82, 67] width 43 height 9
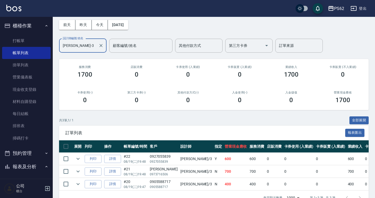
scroll to position [40, 0]
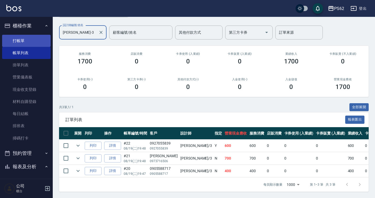
type input "Tina-3"
click at [9, 37] on link "打帳單" at bounding box center [26, 41] width 48 height 12
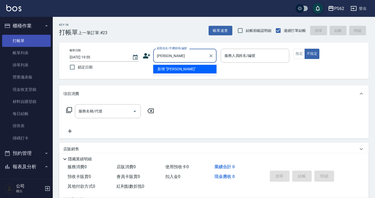
type input "燕"
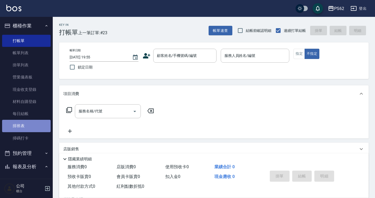
click at [29, 129] on link "排班表" at bounding box center [26, 126] width 48 height 12
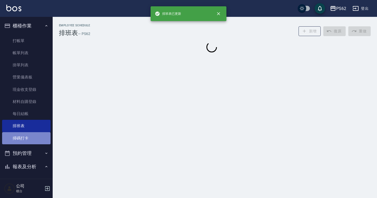
click at [27, 139] on link "掃碼打卡" at bounding box center [26, 138] width 48 height 12
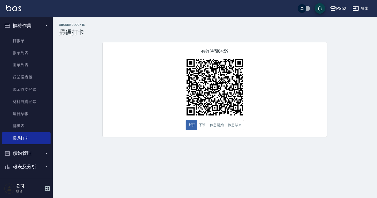
click at [258, 171] on div "QRcode Clock In 掃碼打卡 有效時間 04:59 上班 下班 休息開始 休息結束" at bounding box center [188, 99] width 377 height 198
click at [203, 126] on button "下班" at bounding box center [202, 125] width 11 height 10
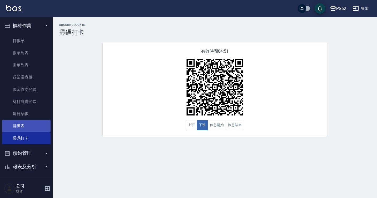
click at [19, 125] on link "排班表" at bounding box center [26, 126] width 48 height 12
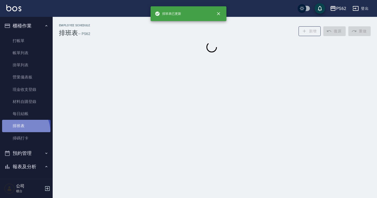
click at [16, 131] on link "排班表" at bounding box center [26, 126] width 48 height 12
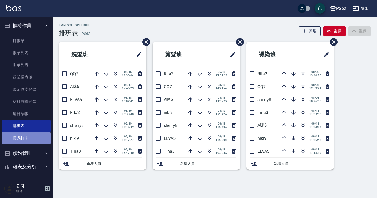
click at [32, 138] on link "掃碼打卡" at bounding box center [26, 138] width 48 height 12
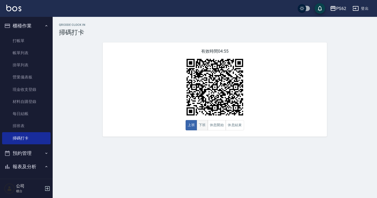
click at [204, 129] on button "下班" at bounding box center [202, 125] width 11 height 10
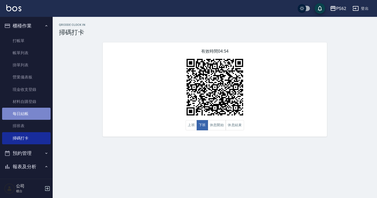
click at [40, 119] on link "每日結帳" at bounding box center [26, 114] width 48 height 12
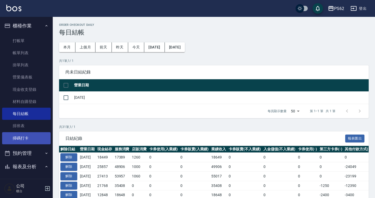
click at [38, 136] on link "掃碼打卡" at bounding box center [26, 138] width 48 height 12
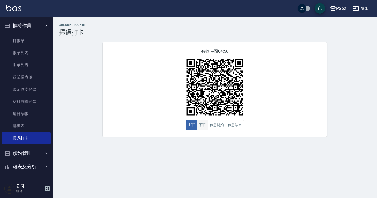
click at [198, 123] on button "下班" at bounding box center [202, 125] width 11 height 10
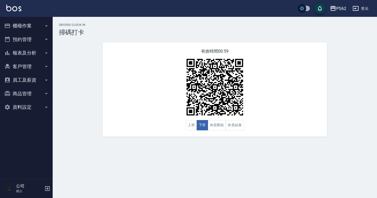
click at [35, 25] on button "櫃檯作業" at bounding box center [26, 26] width 48 height 14
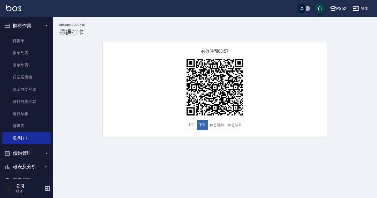
click at [27, 165] on button "報表及分析" at bounding box center [26, 167] width 48 height 14
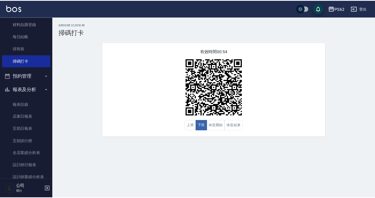
scroll to position [86, 0]
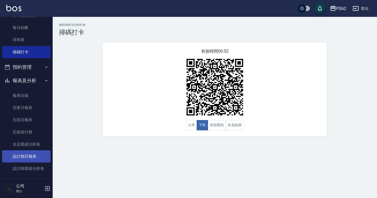
click at [36, 154] on link "設計師日報表" at bounding box center [26, 156] width 48 height 12
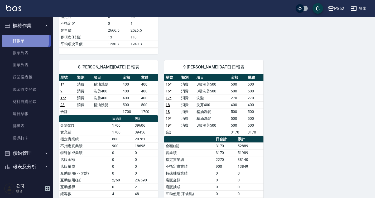
click at [22, 39] on link "打帳單" at bounding box center [26, 41] width 48 height 12
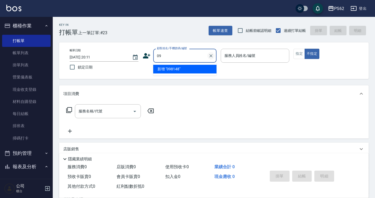
type input "0"
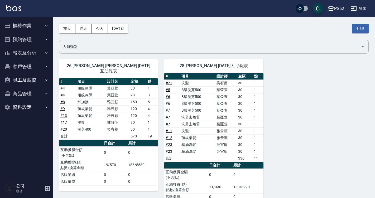
scroll to position [26, 0]
